Goal: Task Accomplishment & Management: Manage account settings

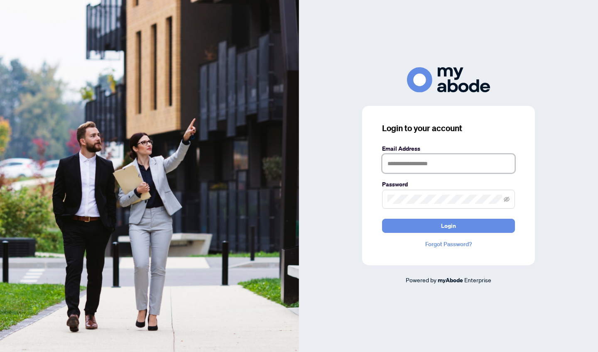
type input "**********"
click at [448, 225] on button "Login" at bounding box center [448, 226] width 133 height 14
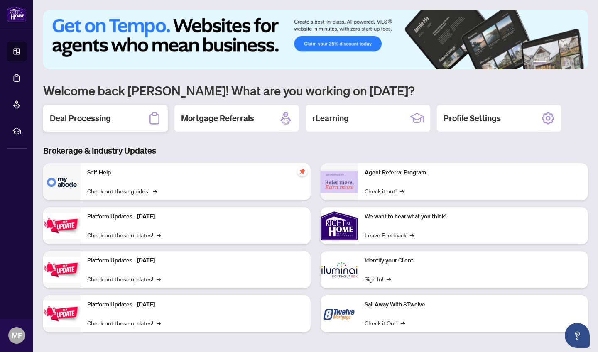
click at [97, 118] on h2 "Deal Processing" at bounding box center [80, 118] width 61 height 12
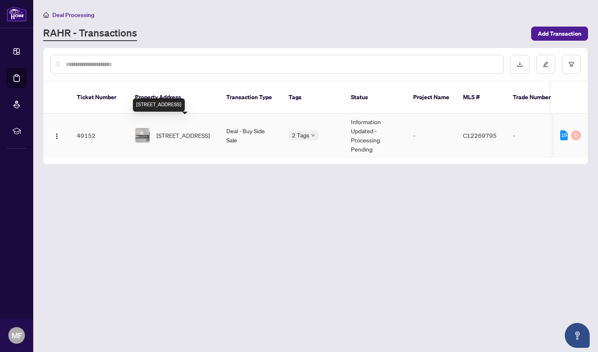
click at [175, 131] on span "[STREET_ADDRESS]" at bounding box center [182, 135] width 53 height 9
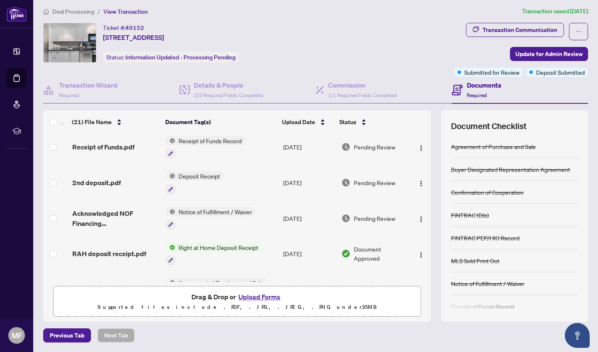
scroll to position [108, 0]
click at [107, 186] on span "2nd deposit.pdf" at bounding box center [96, 183] width 49 height 10
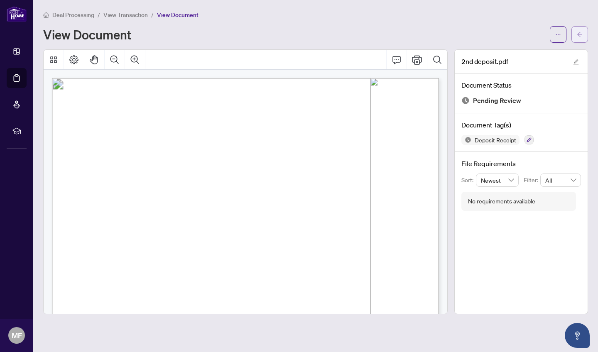
click at [583, 33] on button "button" at bounding box center [579, 34] width 17 height 17
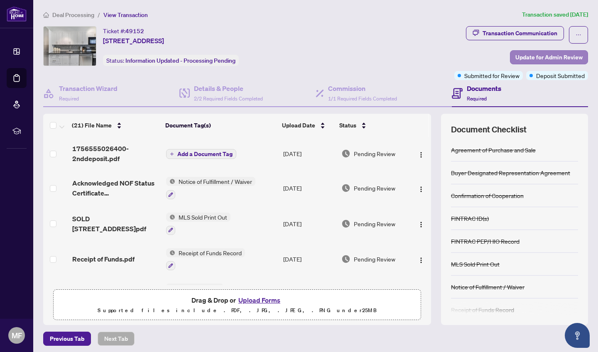
click at [549, 57] on span "Update for Admin Review" at bounding box center [548, 57] width 67 height 13
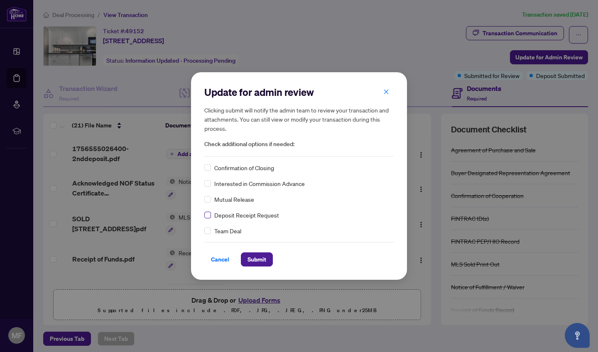
click at [209, 216] on span at bounding box center [207, 215] width 7 height 7
click at [255, 263] on span "Submit" at bounding box center [256, 259] width 19 height 13
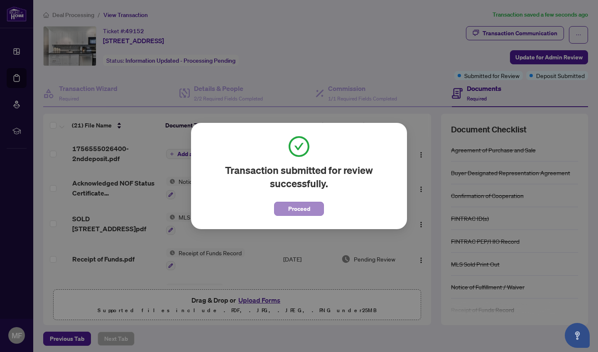
click at [304, 210] on span "Proceed" at bounding box center [299, 208] width 22 height 13
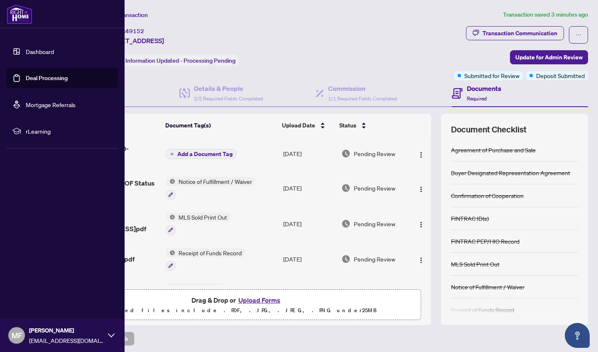
click at [19, 335] on span "MF" at bounding box center [17, 335] width 10 height 12
click at [36, 288] on span "Logout" at bounding box center [33, 285] width 19 height 13
